Goal: Information Seeking & Learning: Learn about a topic

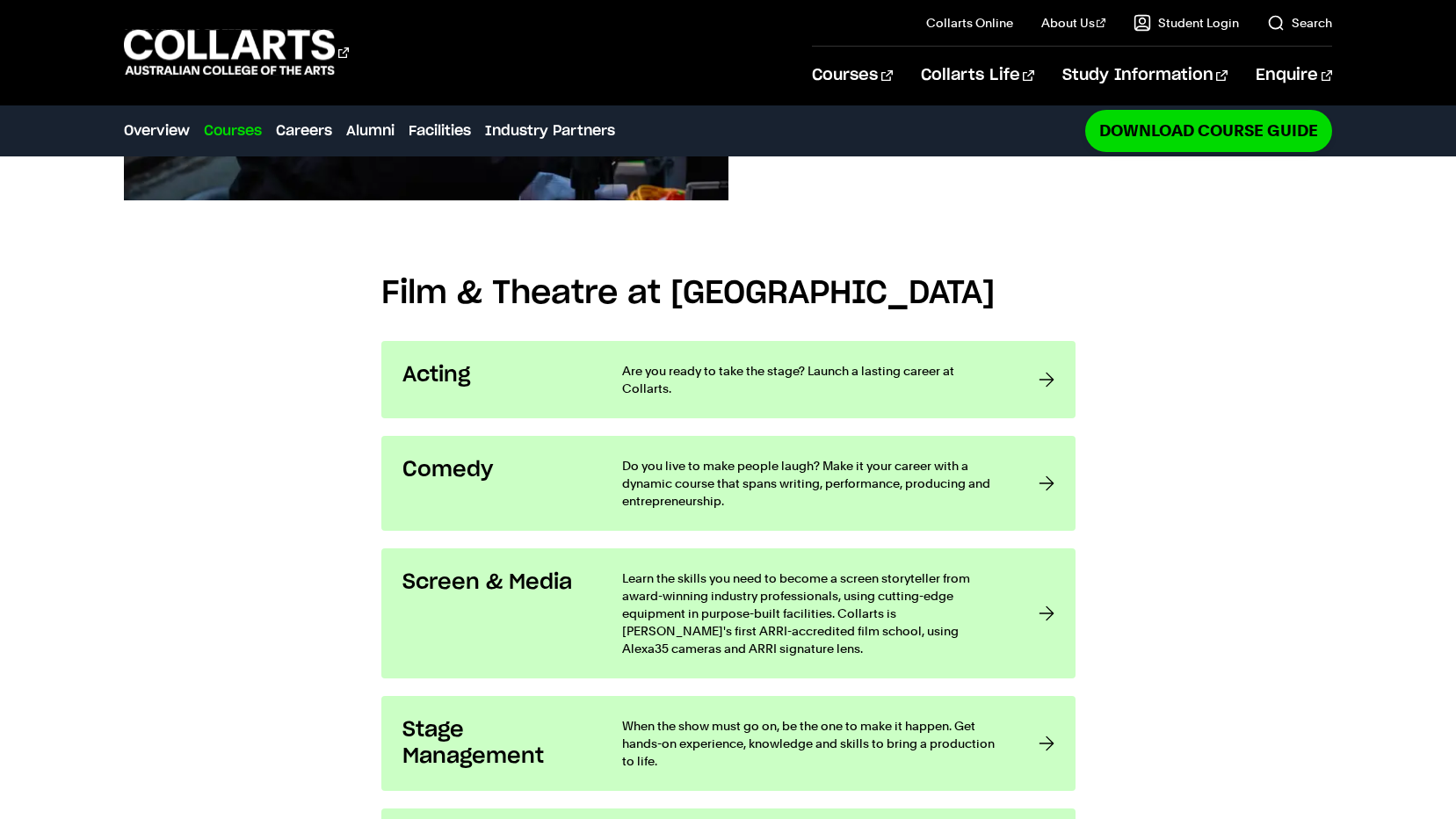
scroll to position [1143, 0]
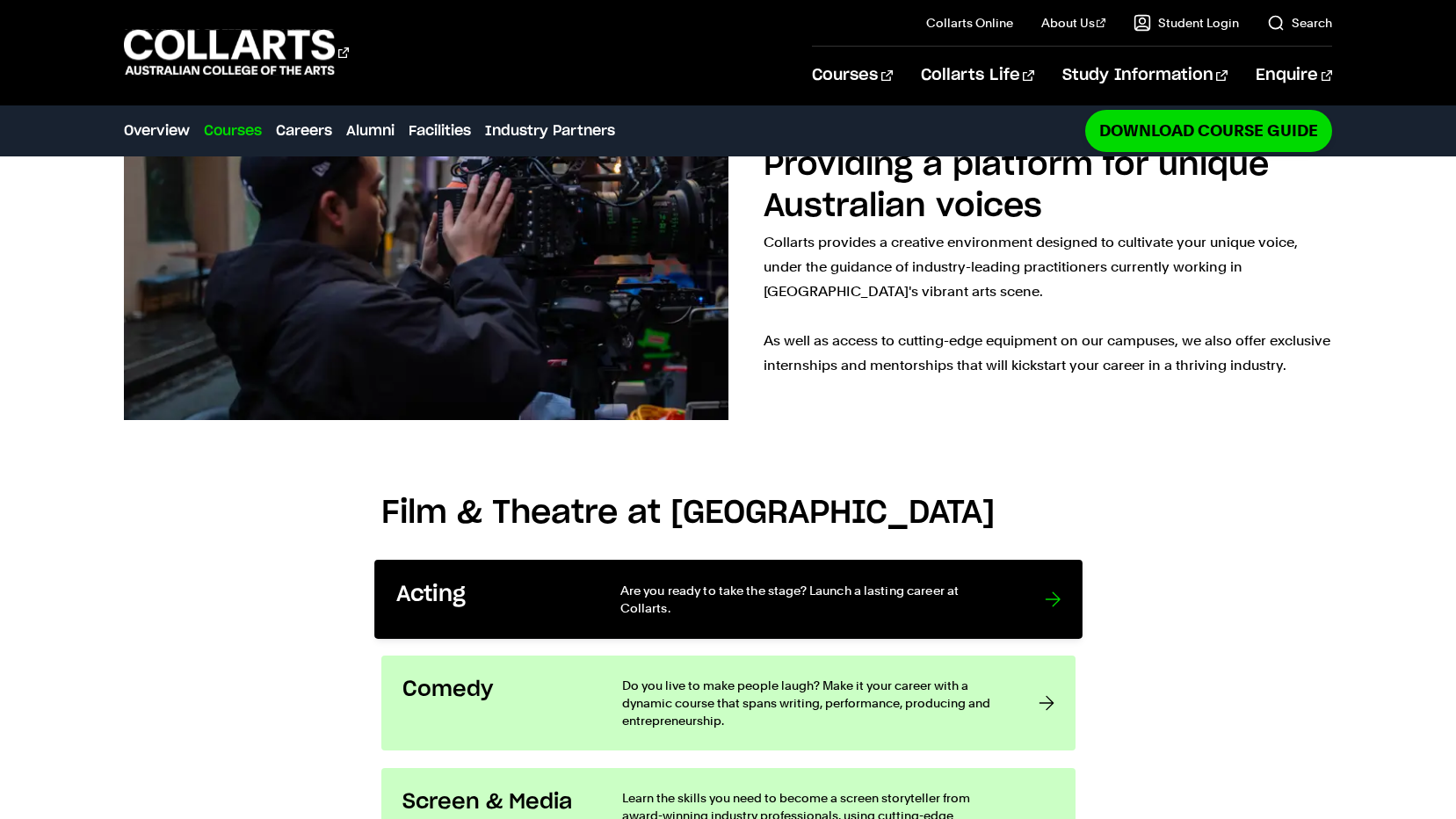
click at [477, 581] on h3 "Acting" at bounding box center [490, 594] width 188 height 27
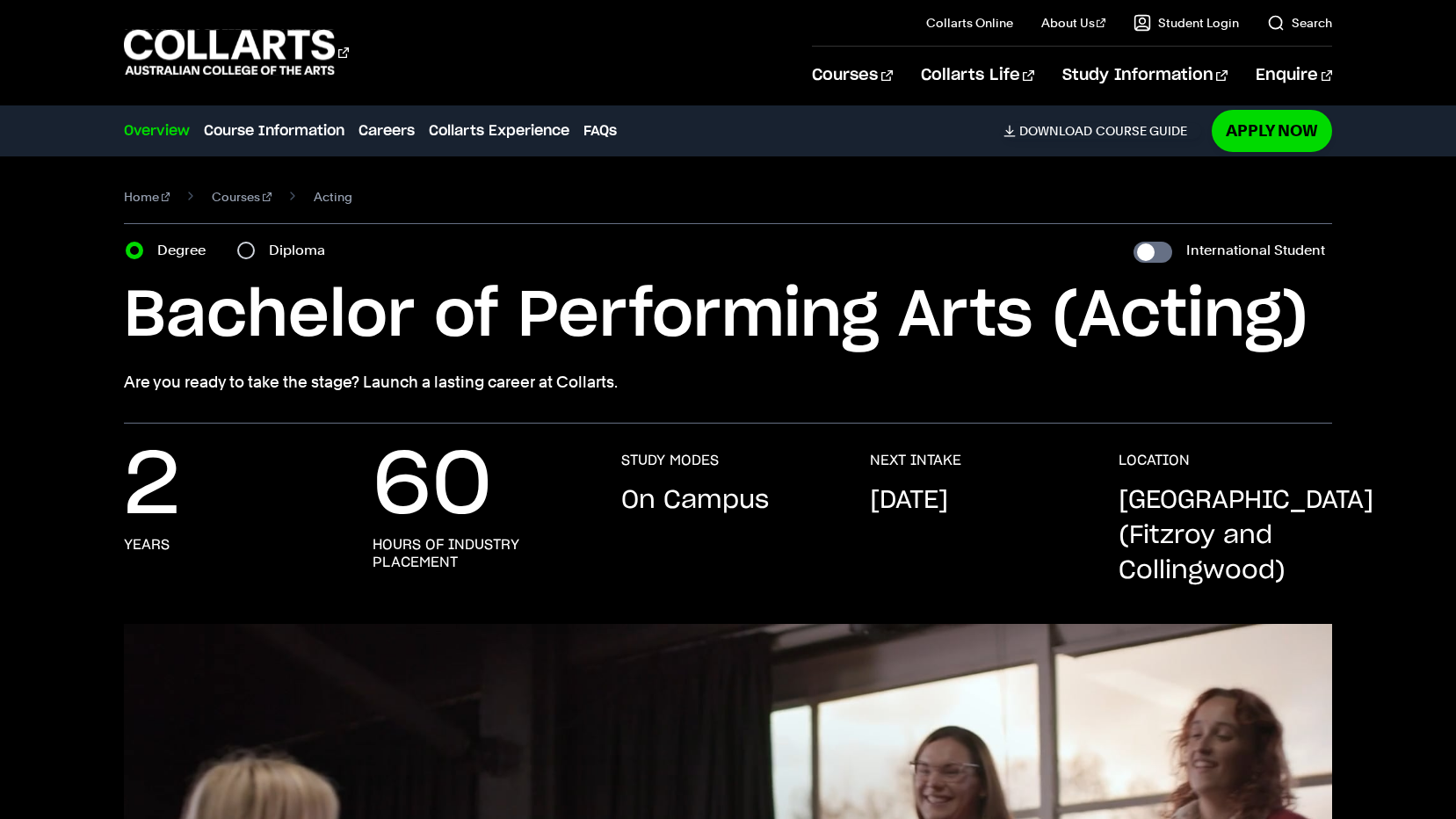
click at [277, 257] on label "Diploma" at bounding box center [302, 250] width 67 height 24
click at [255, 257] on input "Diploma" at bounding box center [246, 250] width 18 height 18
radio input "true"
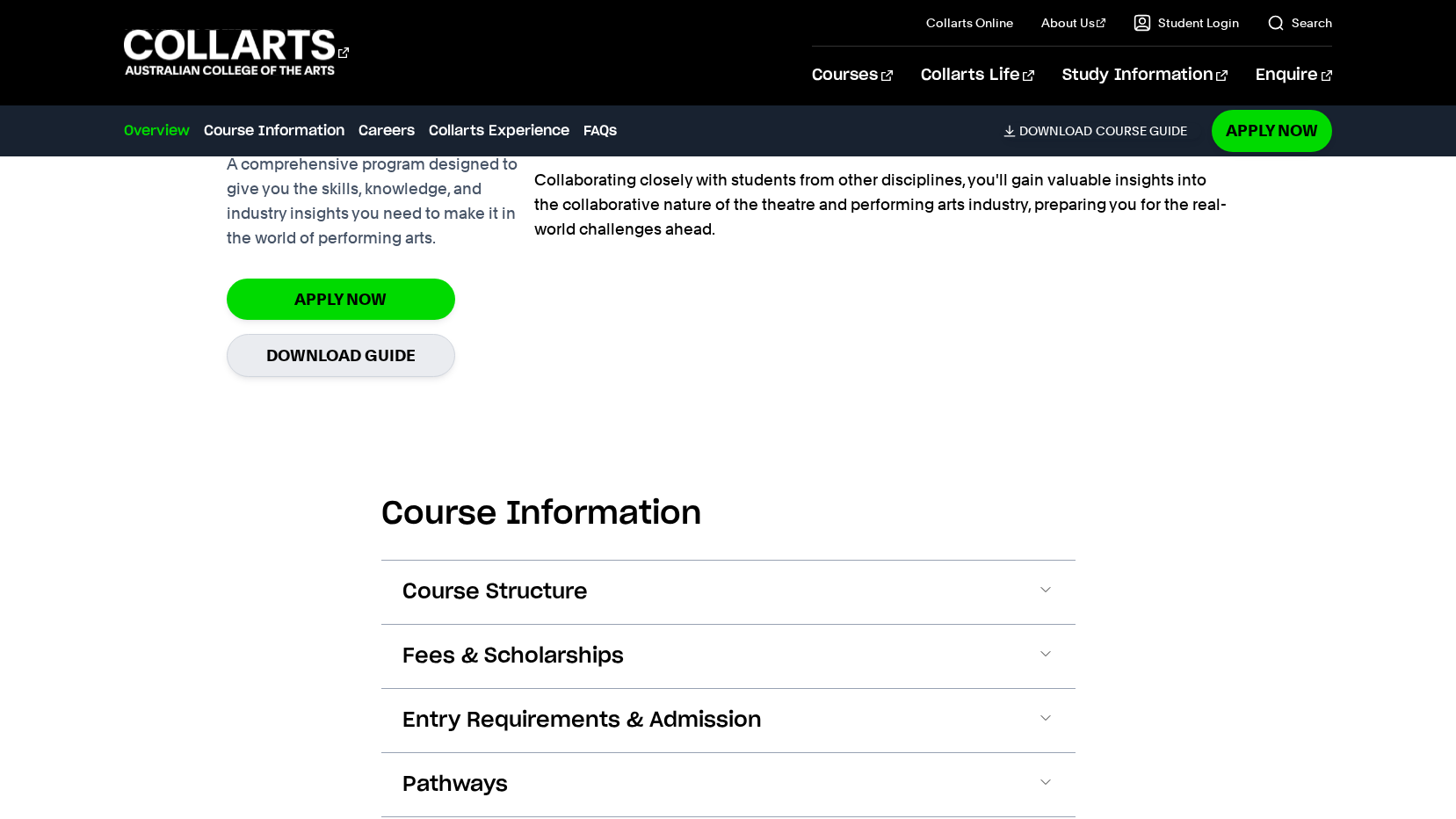
scroll to position [1494, 0]
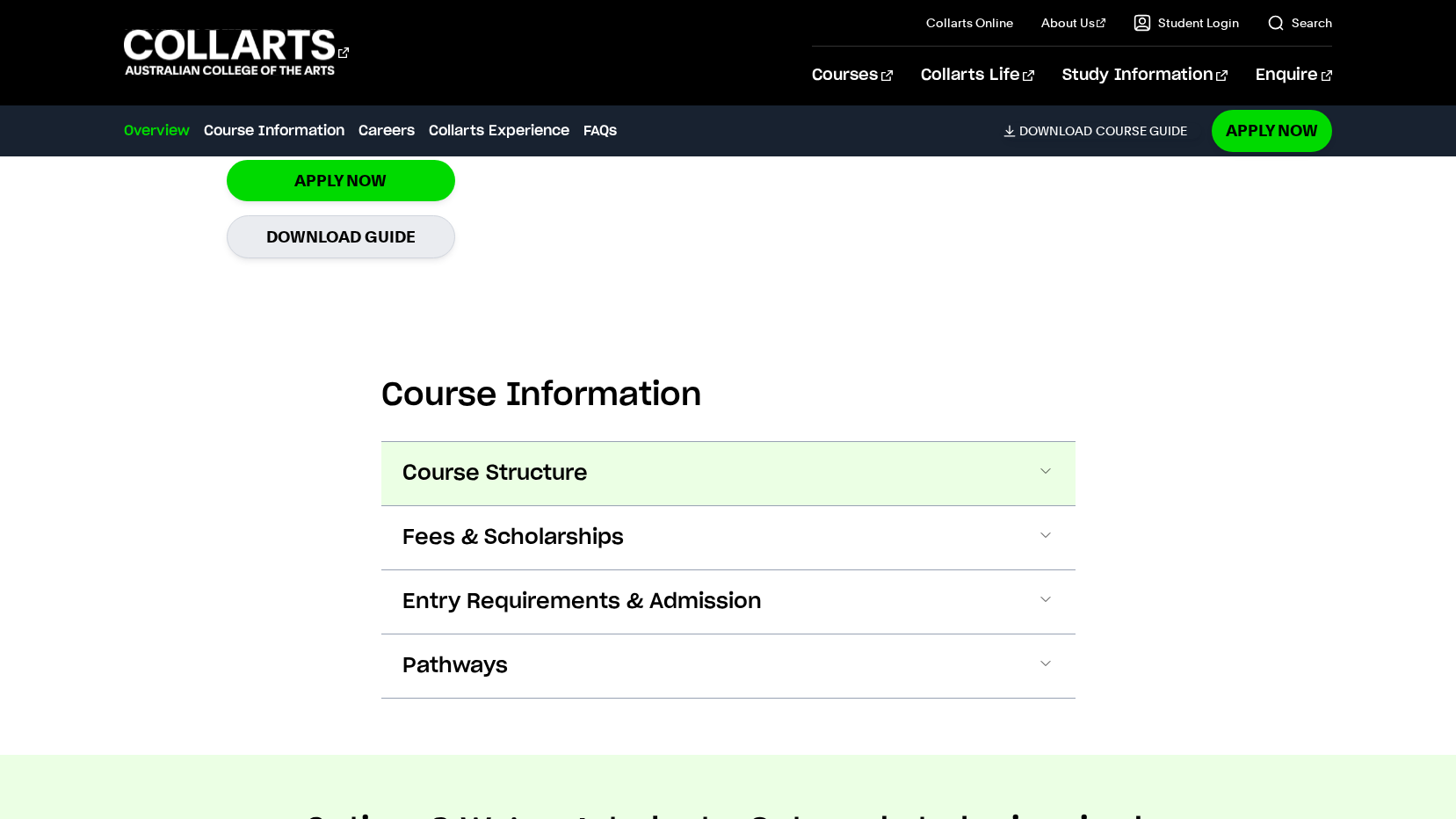
click at [456, 468] on span "Course Structure" at bounding box center [495, 474] width 186 height 28
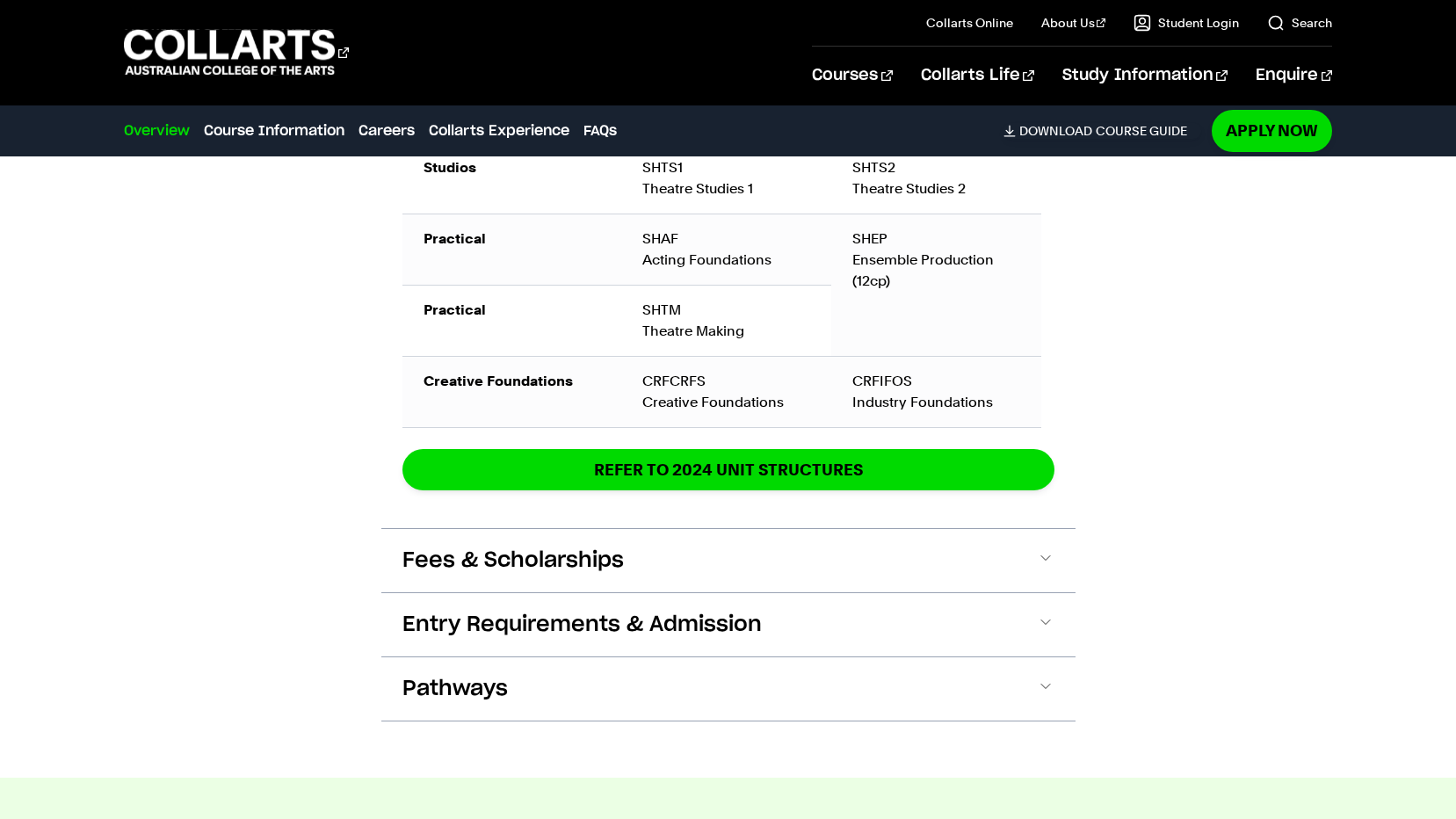
scroll to position [2218, 0]
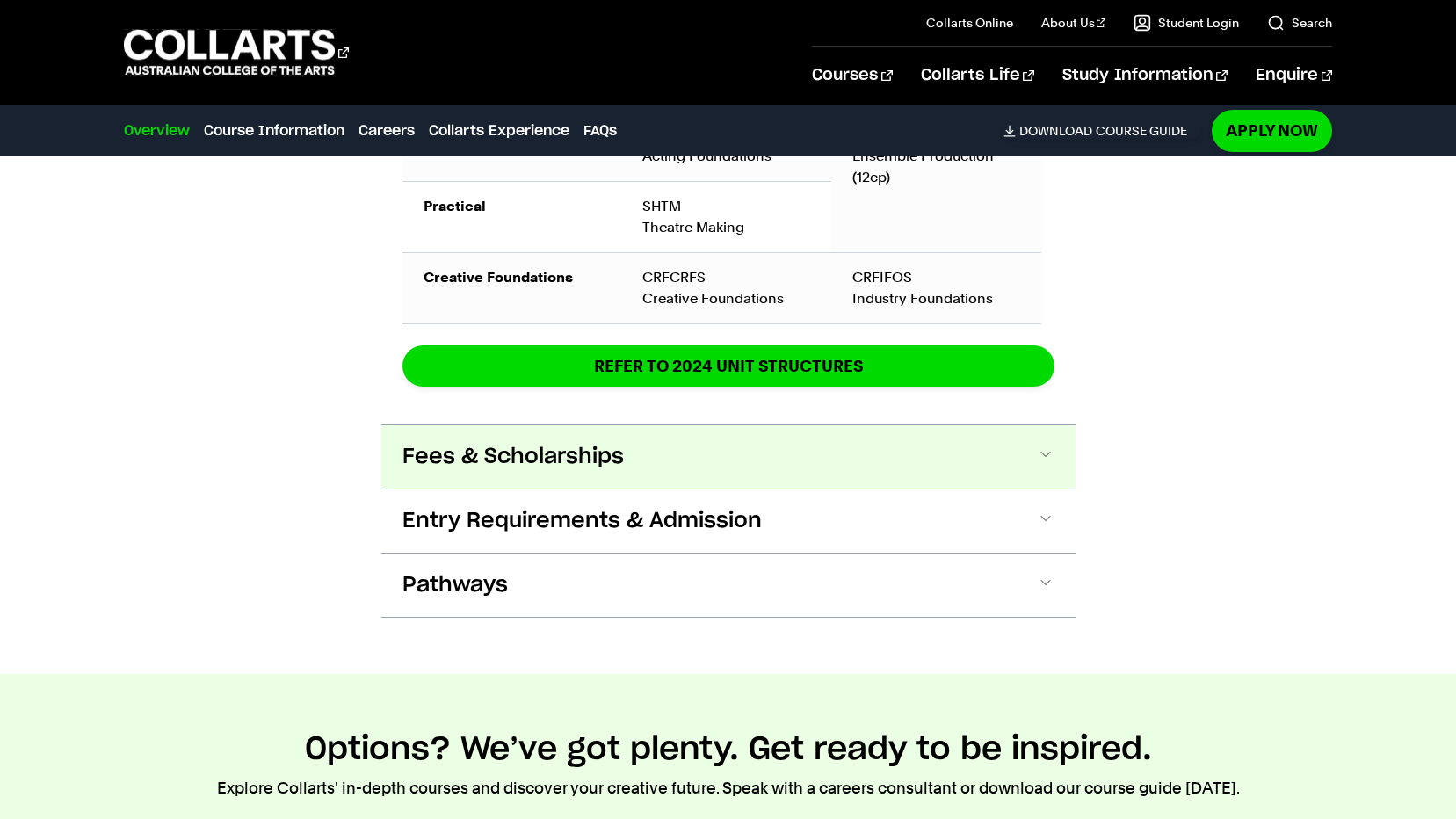
click at [520, 452] on span "Fees & Scholarships" at bounding box center [513, 457] width 221 height 28
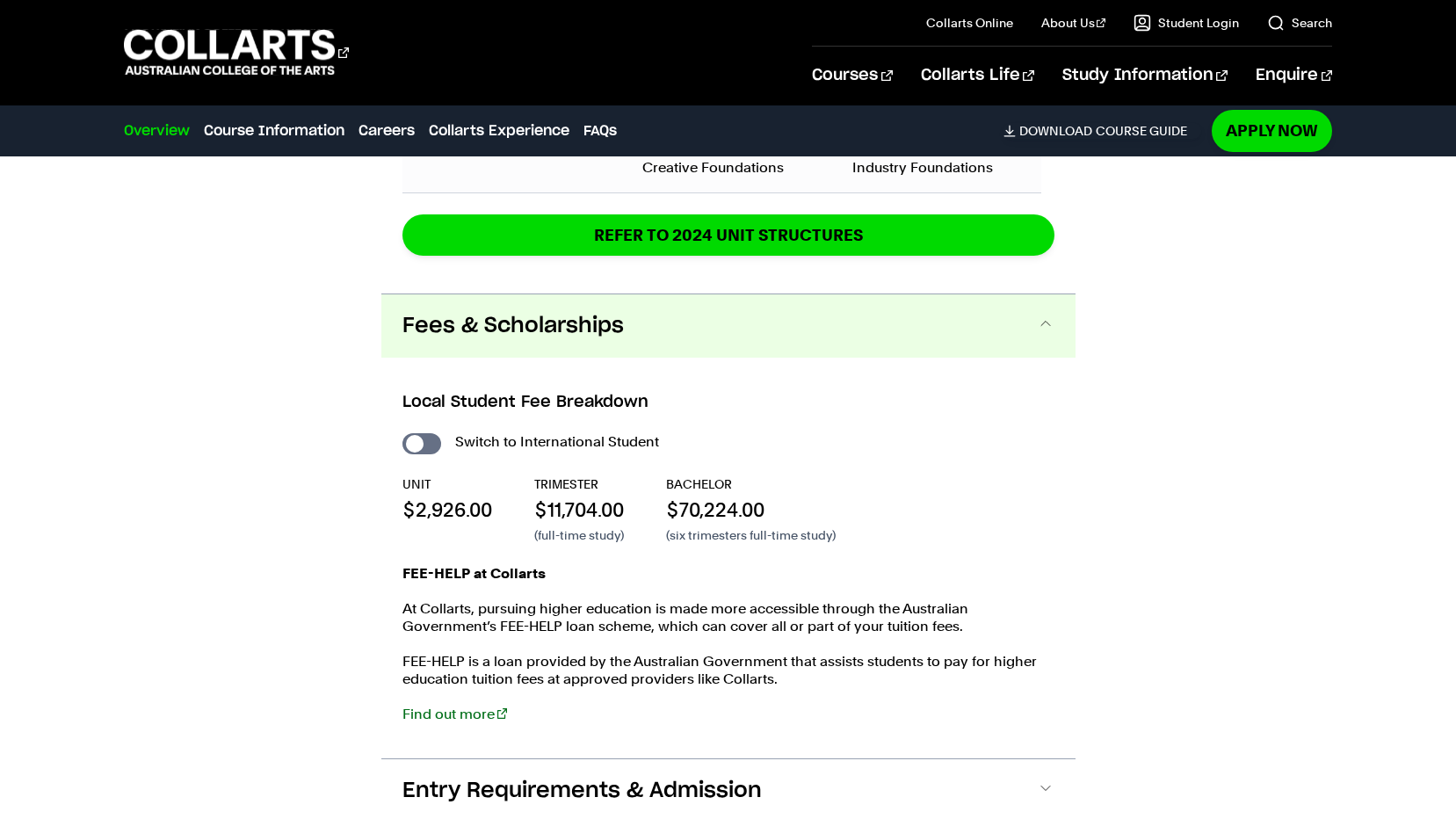
scroll to position [2397, 0]
